Goal: Download file/media

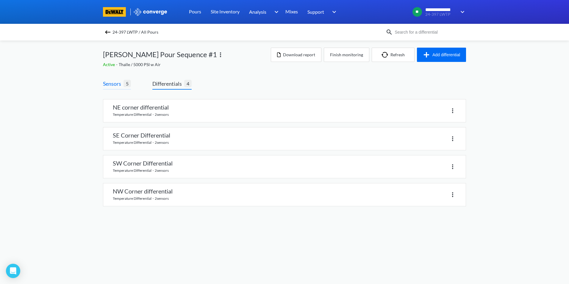
click at [114, 87] on span "Sensors" at bounding box center [113, 83] width 21 height 8
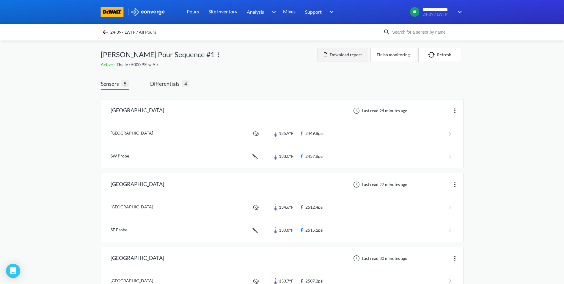
click at [340, 56] on button "Download report" at bounding box center [343, 55] width 51 height 14
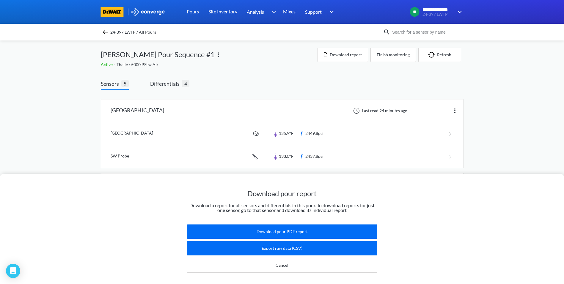
click at [321, 75] on div "Download pour report Download a report for all sensors and differentials in thi…" at bounding box center [282, 142] width 564 height 284
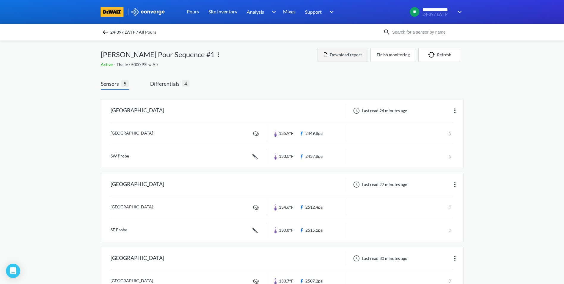
click at [342, 51] on button "Download report" at bounding box center [343, 55] width 51 height 14
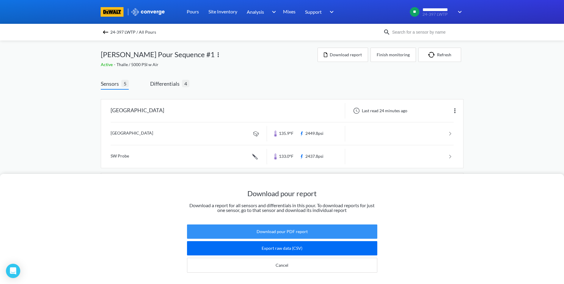
click at [291, 224] on button "Download pour PDF report" at bounding box center [282, 231] width 190 height 14
